Goal: Task Accomplishment & Management: Manage account settings

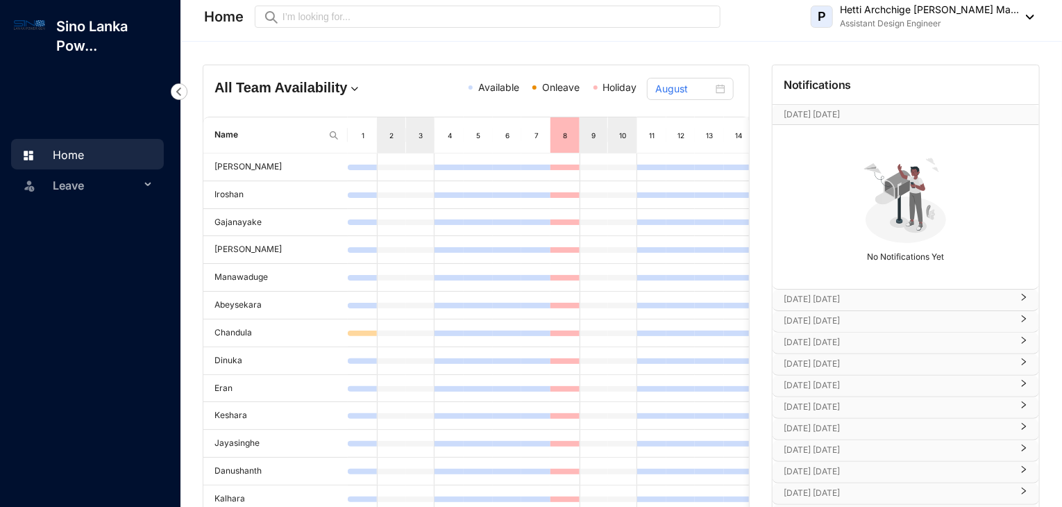
click at [131, 189] on span "Leave" at bounding box center [96, 185] width 87 height 28
click at [89, 246] on link "Balance" at bounding box center [64, 252] width 49 height 12
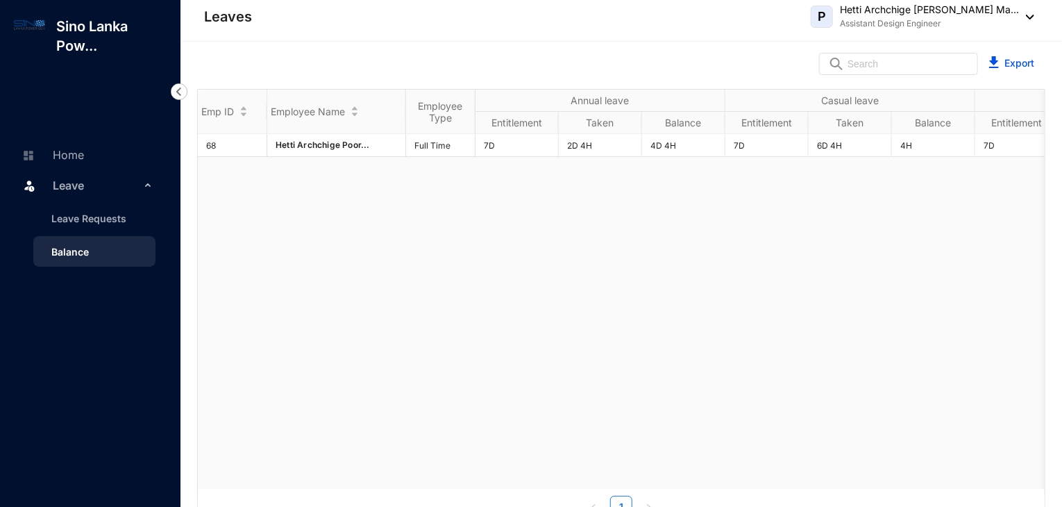
click at [125, 185] on span "Leave" at bounding box center [96, 185] width 87 height 28
click at [84, 155] on link "Home" at bounding box center [51, 155] width 66 height 14
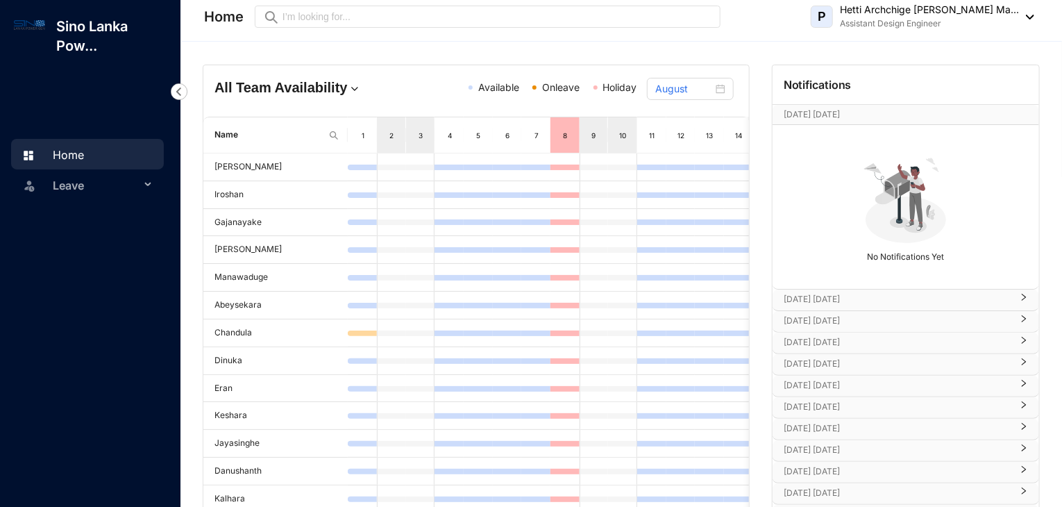
click at [896, 297] on p "[DATE] [DATE]" at bounding box center [897, 299] width 228 height 14
click at [857, 359] on p "[DATE] [DATE]" at bounding box center [897, 362] width 228 height 14
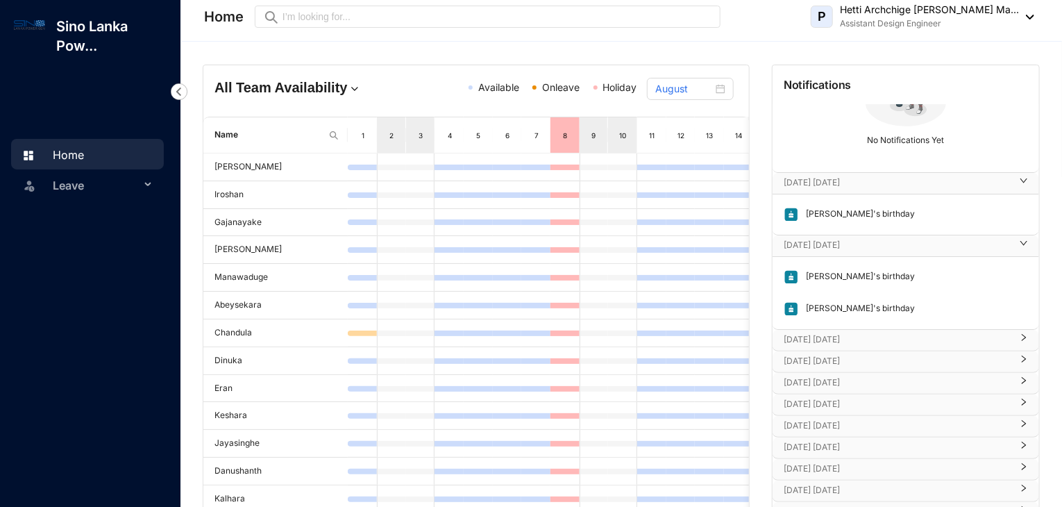
click at [869, 337] on p "[DATE] [DATE]" at bounding box center [897, 339] width 228 height 14
